Goal: Obtain resource: Obtain resource

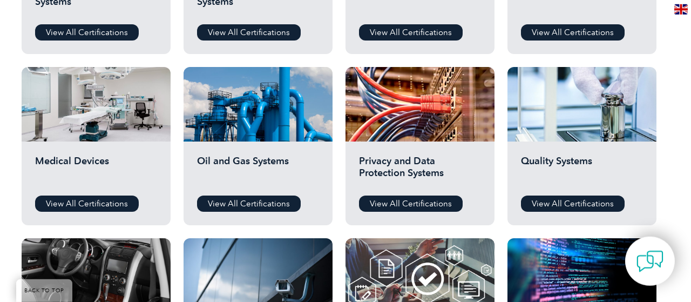
scroll to position [688, 0]
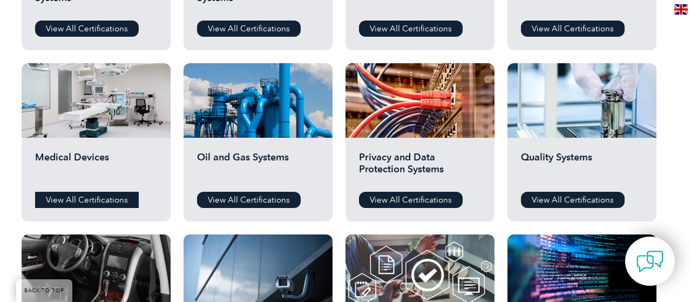
click at [79, 197] on link "View All Certifications" at bounding box center [87, 200] width 104 height 16
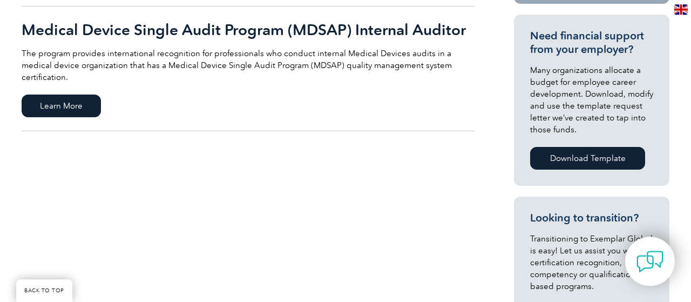
scroll to position [299, 0]
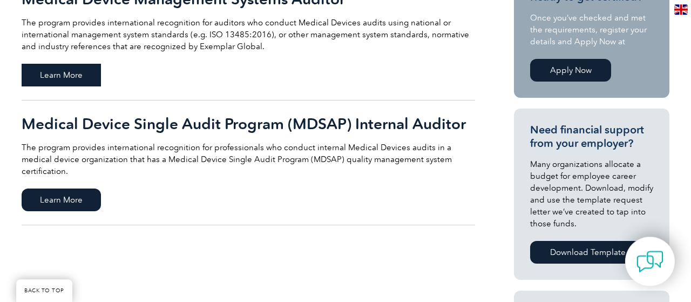
click at [50, 75] on span "Learn More" at bounding box center [61, 75] width 79 height 23
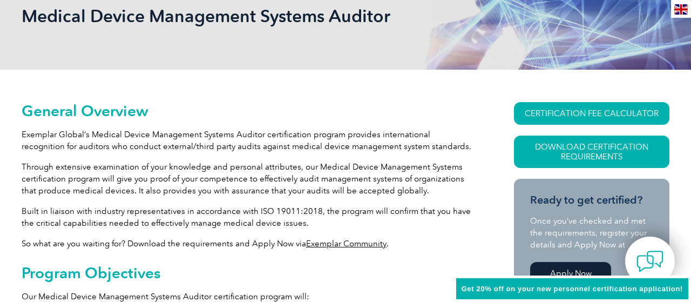
scroll to position [218, 0]
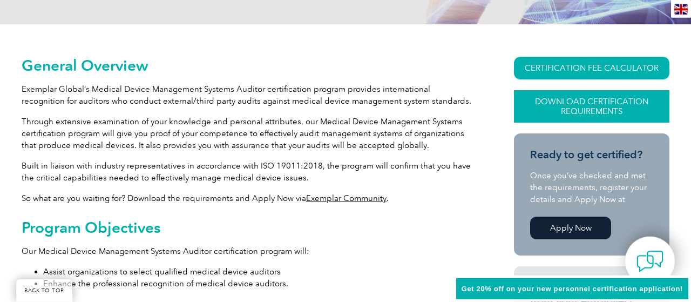
click at [612, 105] on link "Download Certification Requirements" at bounding box center [591, 106] width 155 height 32
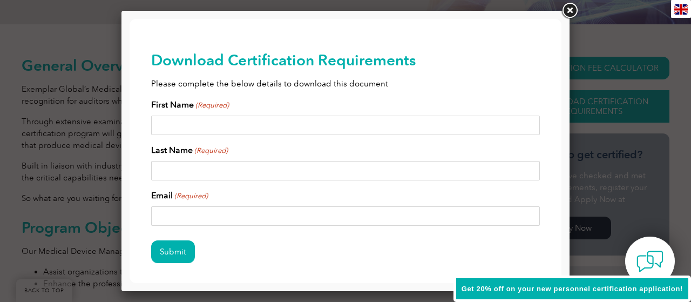
scroll to position [0, 0]
click at [572, 12] on link at bounding box center [568, 10] width 19 height 19
